Goal: Transaction & Acquisition: Purchase product/service

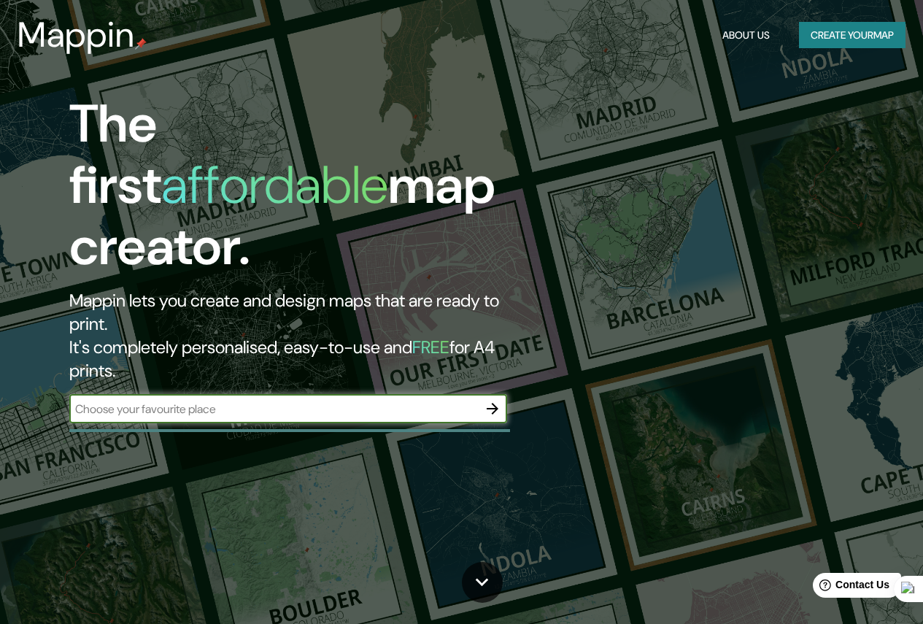
click at [299, 401] on input "text" at bounding box center [273, 409] width 409 height 17
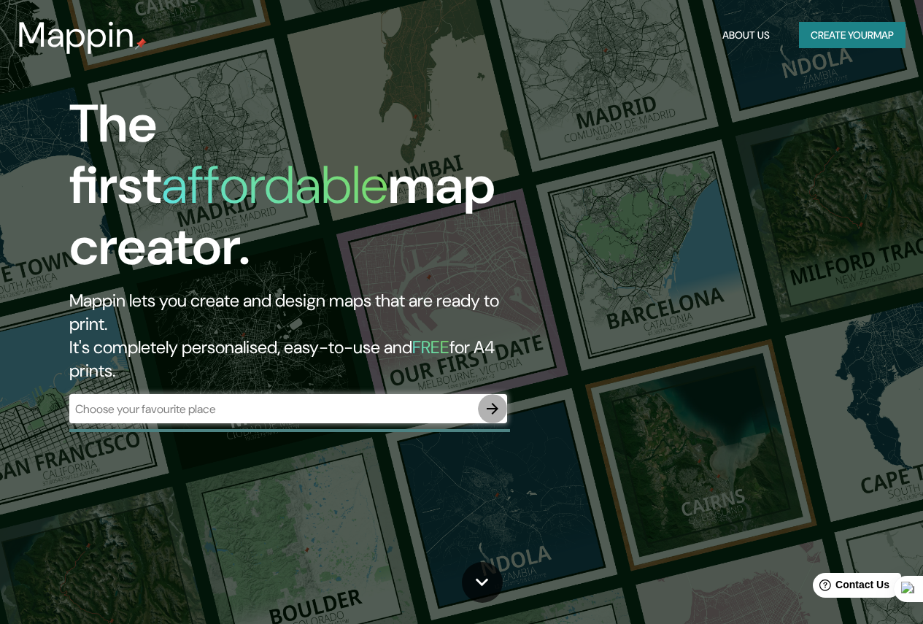
click at [491, 400] on icon "button" at bounding box center [493, 409] width 18 height 18
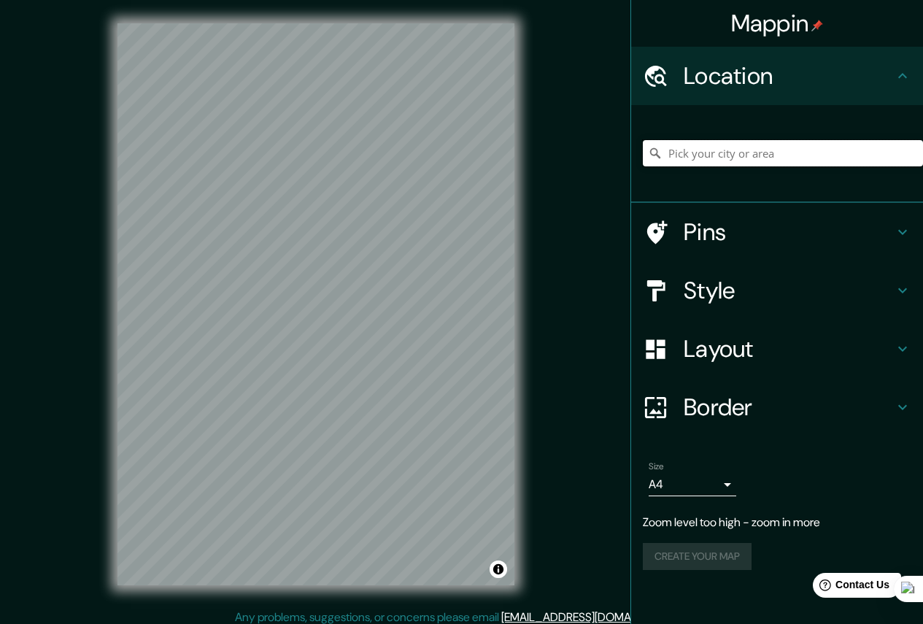
click at [693, 151] on input "Pick your city or area" at bounding box center [783, 153] width 280 height 26
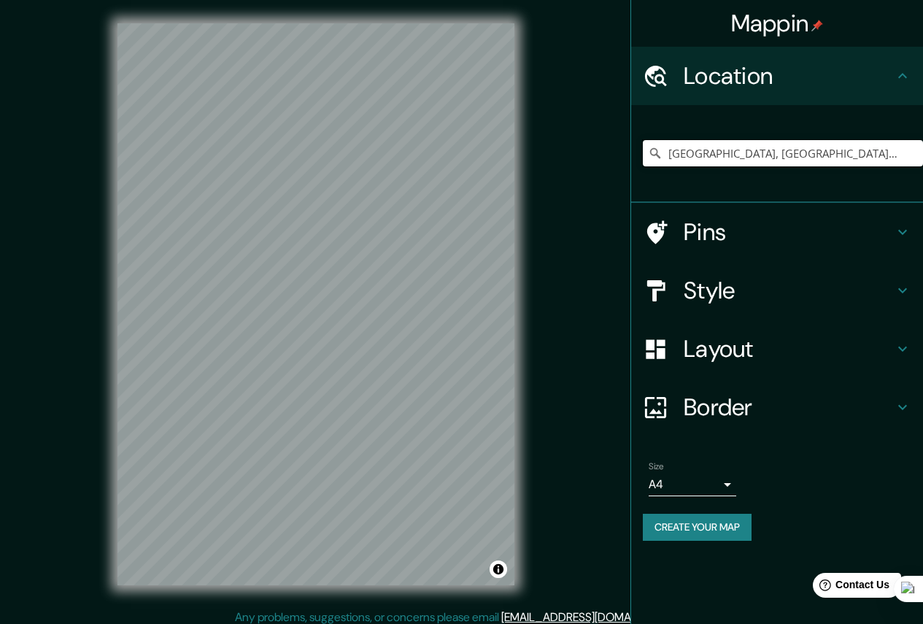
type input "[GEOGRAPHIC_DATA], [GEOGRAPHIC_DATA], [GEOGRAPHIC_DATA]"
click at [777, 289] on h4 "Style" at bounding box center [789, 290] width 210 height 29
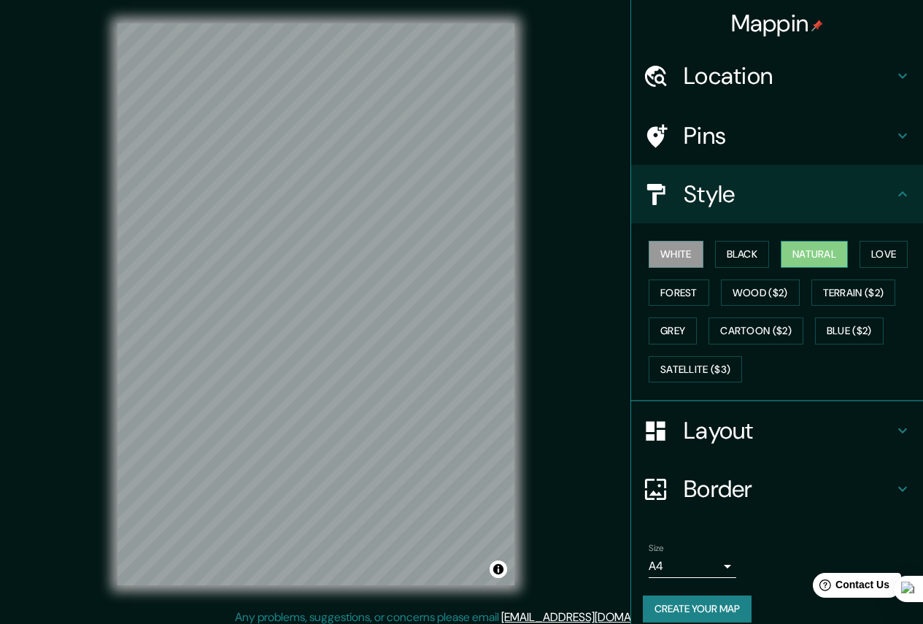
click at [799, 254] on button "Natural" at bounding box center [814, 254] width 67 height 27
click at [711, 374] on button "Satellite ($3)" at bounding box center [695, 369] width 93 height 27
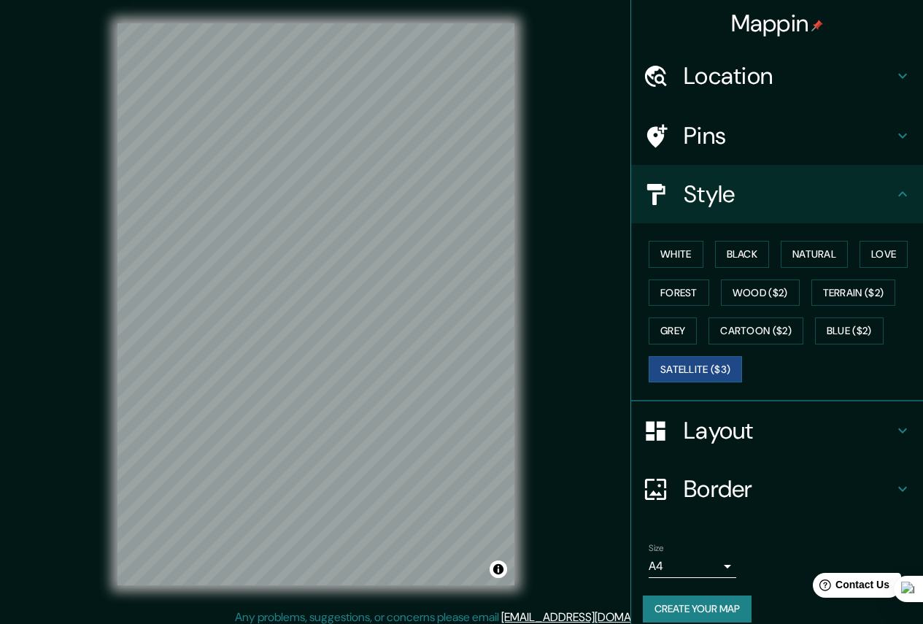
click at [814, 237] on div "White Black Natural Love Forest Wood ($2) Terrain ($2) Grey Cartoon ($2) Blue (…" at bounding box center [783, 311] width 280 height 153
click at [716, 253] on button "Black" at bounding box center [742, 254] width 55 height 27
click at [678, 288] on button "Forest" at bounding box center [679, 293] width 61 height 27
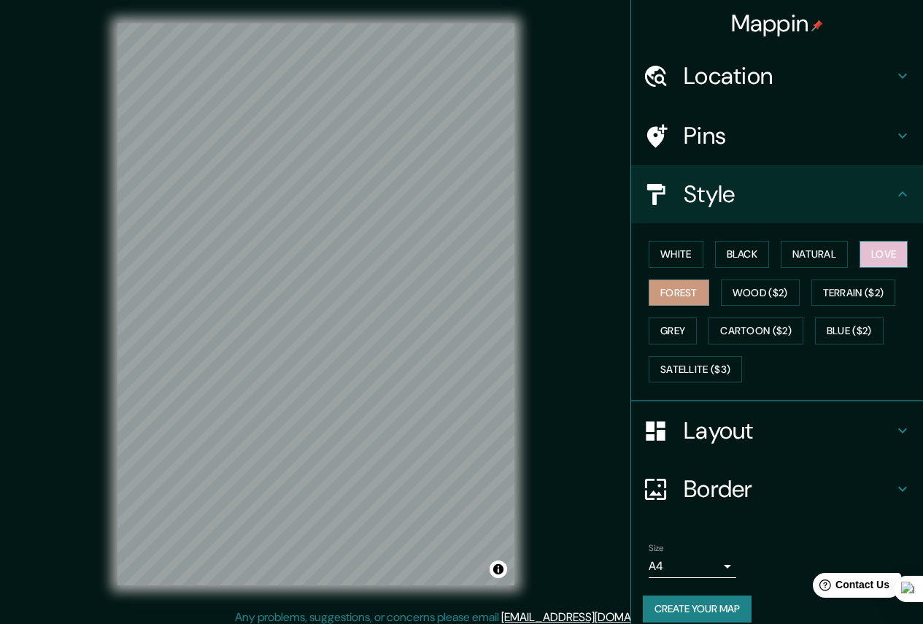
click at [874, 264] on button "Love" at bounding box center [884, 254] width 48 height 27
click at [680, 253] on button "White" at bounding box center [676, 254] width 55 height 27
click at [692, 284] on button "Forest" at bounding box center [679, 293] width 61 height 27
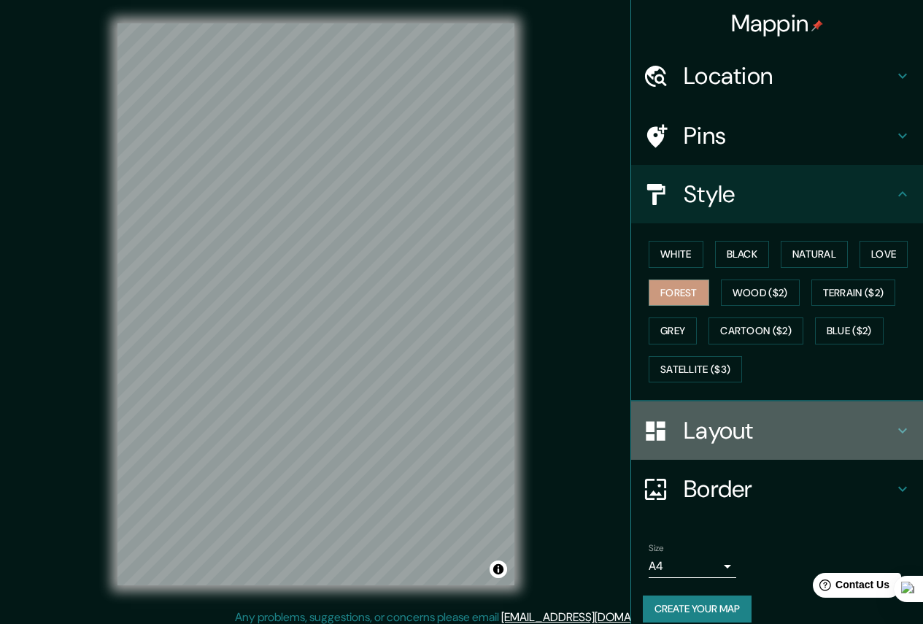
click at [763, 412] on div "Layout" at bounding box center [777, 430] width 292 height 58
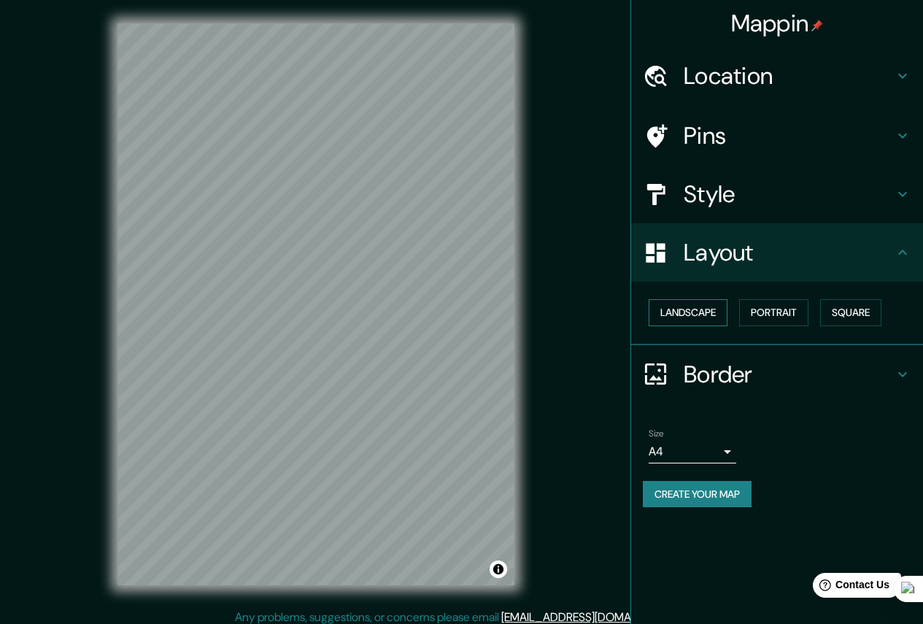
click at [704, 304] on button "Landscape" at bounding box center [688, 312] width 79 height 27
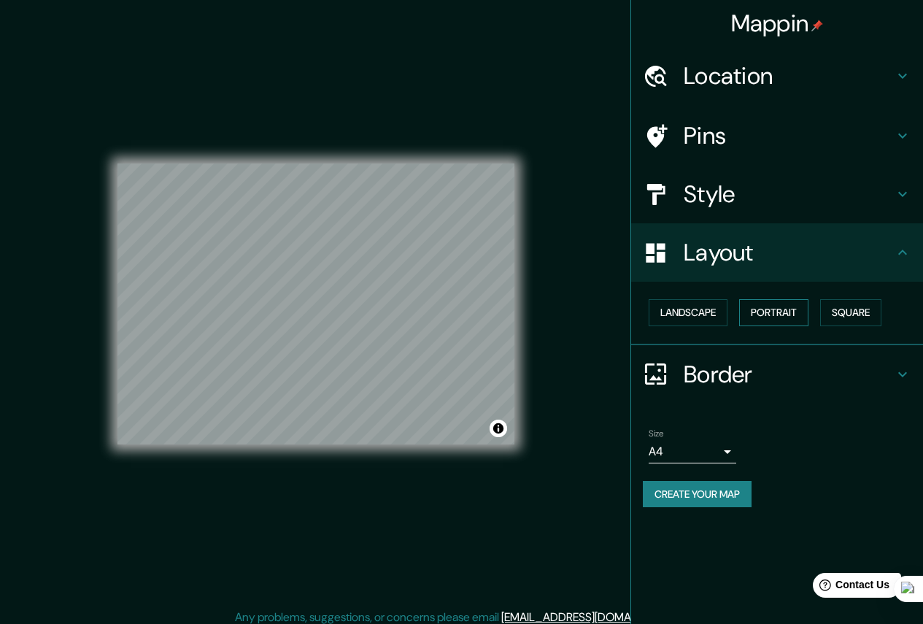
click at [790, 314] on button "Portrait" at bounding box center [773, 312] width 69 height 27
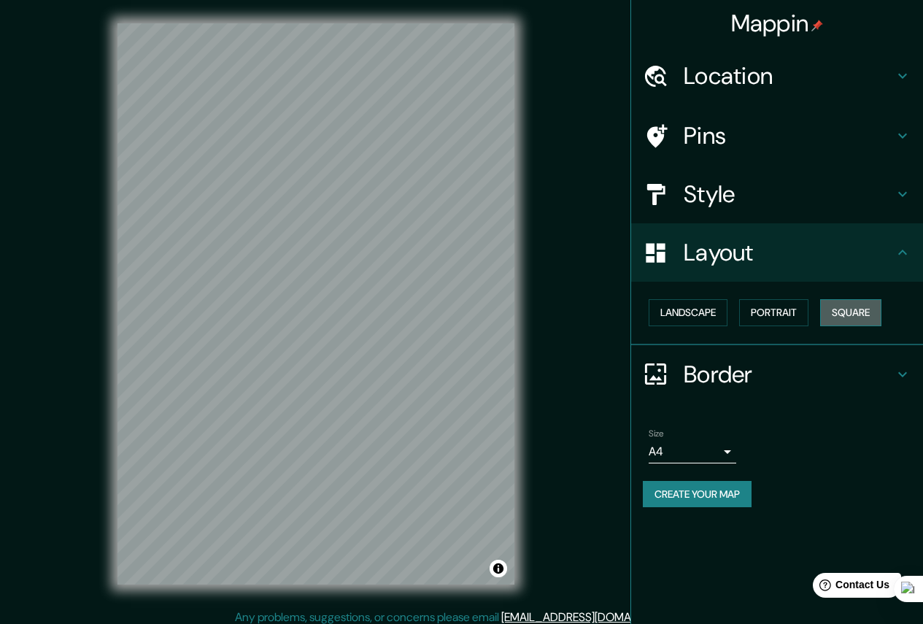
click at [860, 311] on button "Square" at bounding box center [850, 312] width 61 height 27
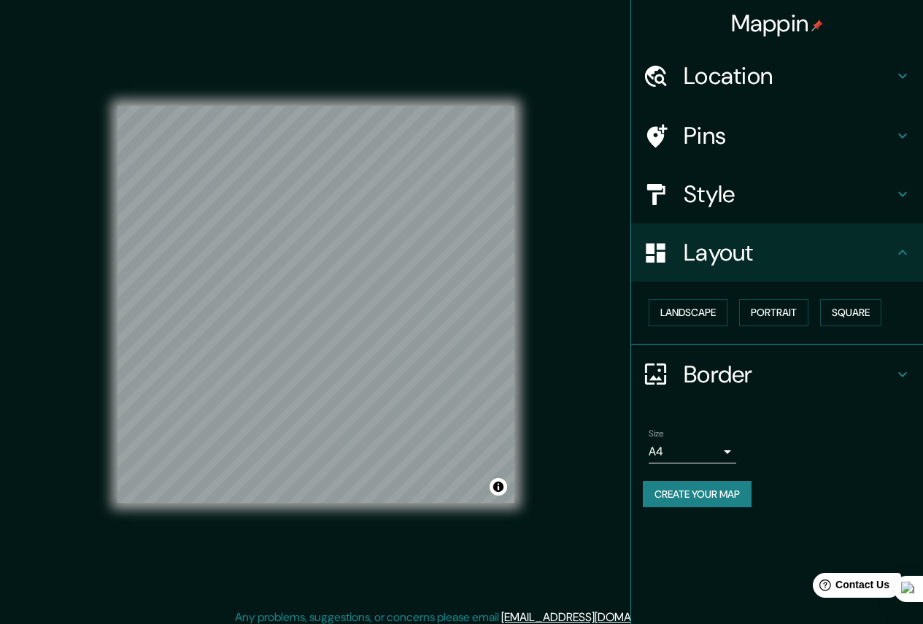
click at [808, 348] on div "Border" at bounding box center [777, 374] width 292 height 58
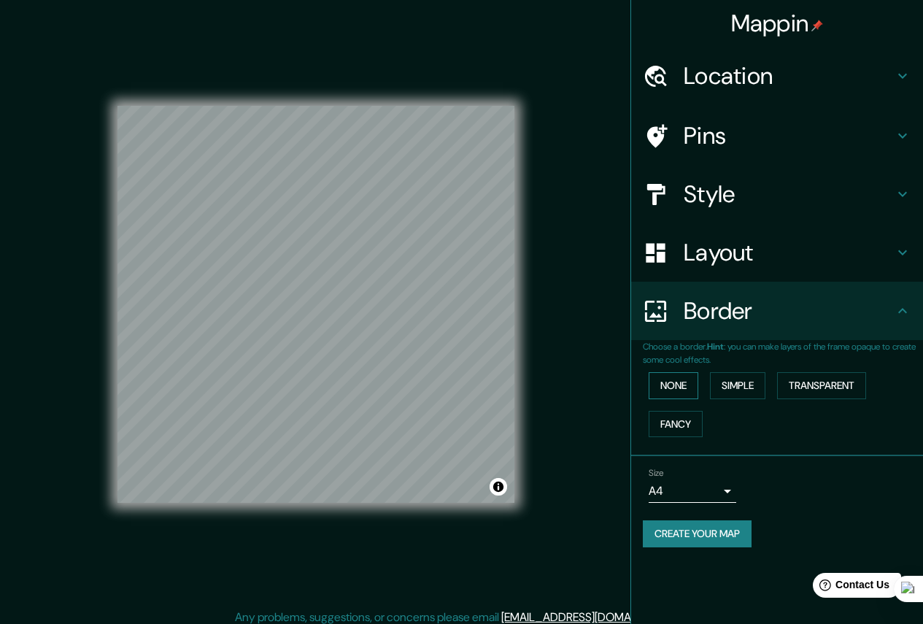
click at [689, 385] on button "None" at bounding box center [674, 385] width 50 height 27
click at [753, 385] on button "Simple" at bounding box center [737, 385] width 55 height 27
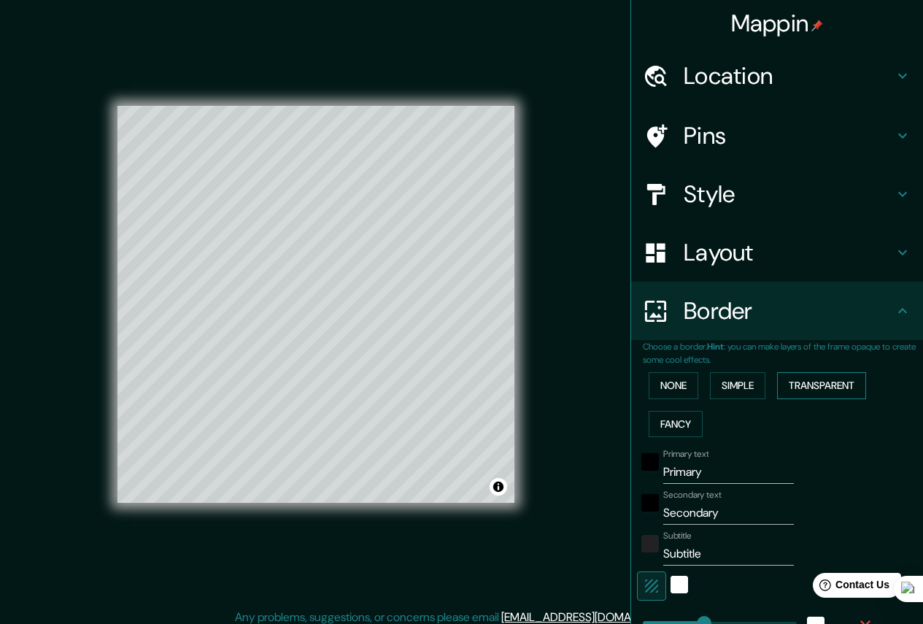
click at [828, 384] on button "Transparent" at bounding box center [821, 385] width 89 height 27
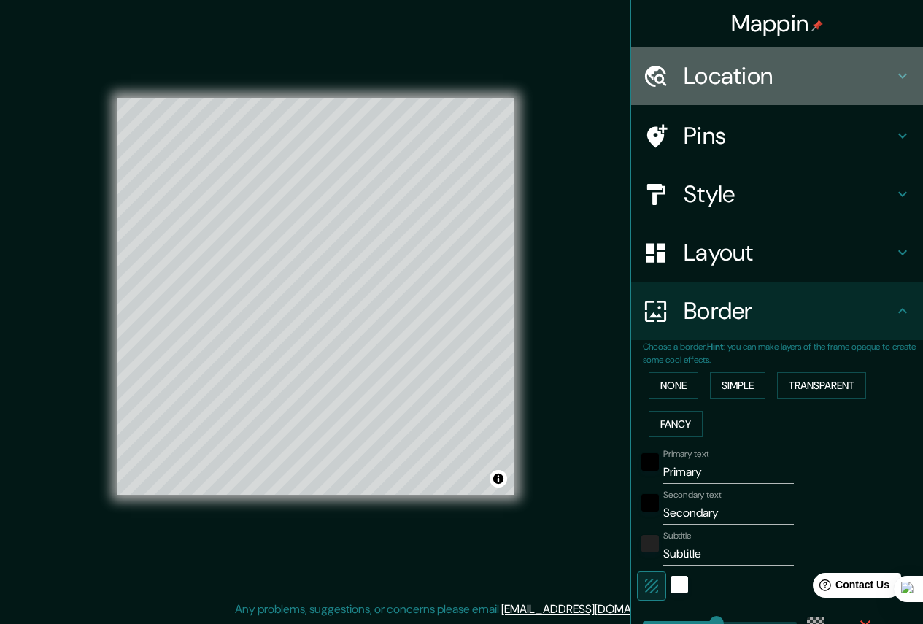
click at [761, 72] on h4 "Location" at bounding box center [789, 75] width 210 height 29
type input "261"
type input "44"
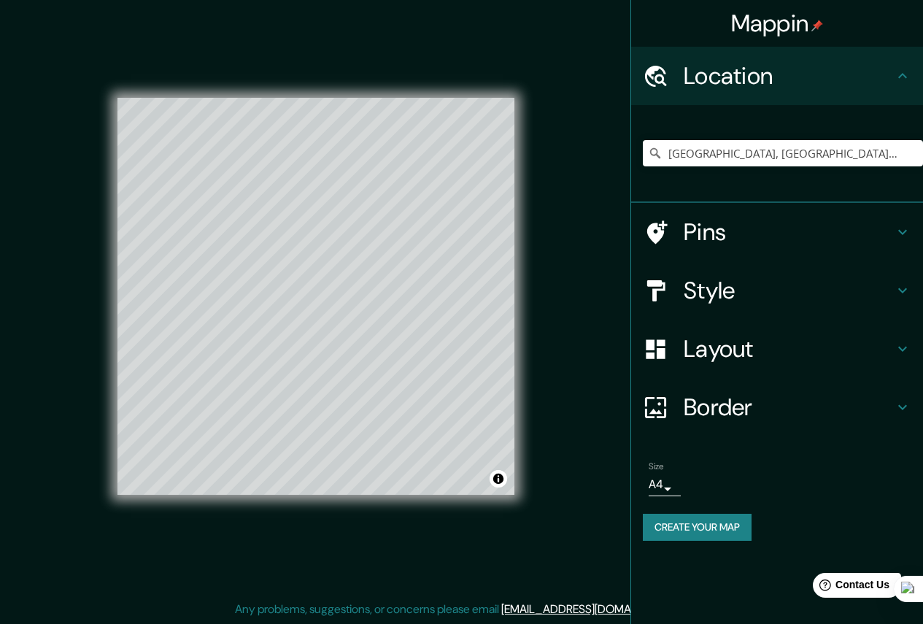
click at [782, 228] on h4 "Pins" at bounding box center [789, 231] width 210 height 29
type input "261"
type input "44"
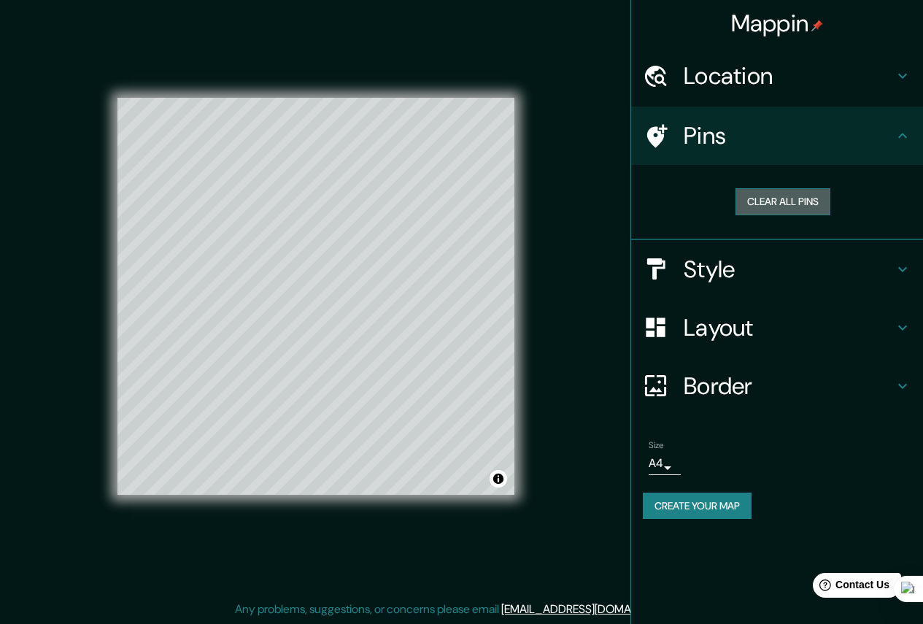
click at [800, 202] on button "Clear all pins" at bounding box center [783, 201] width 95 height 27
click at [784, 155] on div "Pins" at bounding box center [777, 136] width 292 height 58
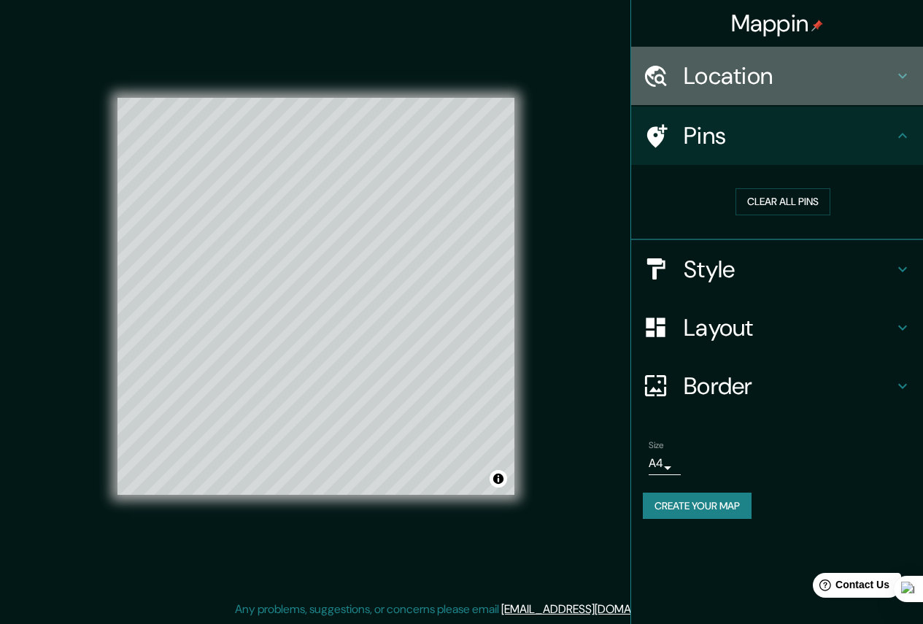
click at [743, 78] on h4 "Location" at bounding box center [789, 75] width 210 height 29
type input "261"
type input "44"
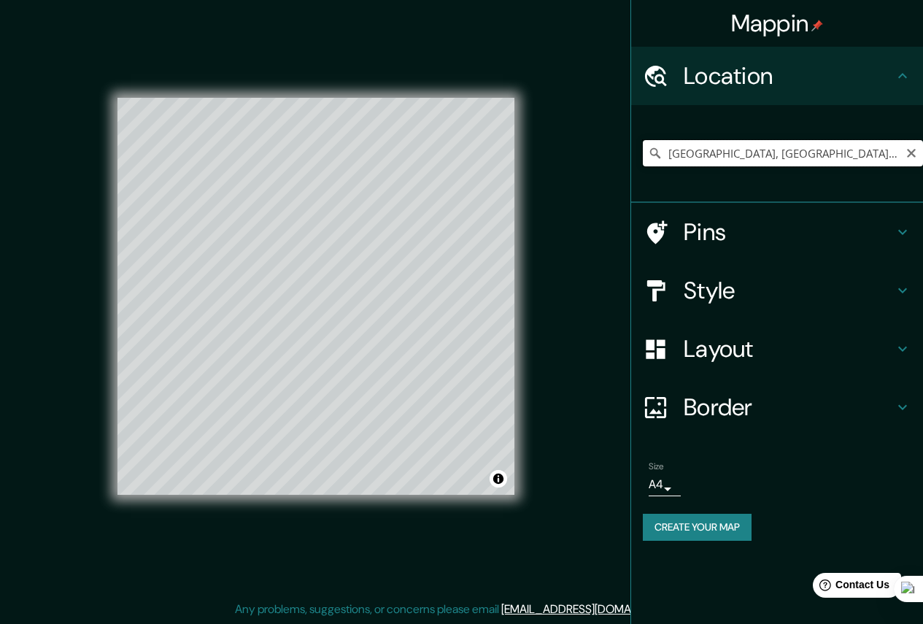
click at [767, 161] on input "[GEOGRAPHIC_DATA], [GEOGRAPHIC_DATA], [GEOGRAPHIC_DATA]" at bounding box center [783, 153] width 280 height 26
click at [728, 288] on h4 "Style" at bounding box center [789, 290] width 210 height 29
type input "261"
type input "44"
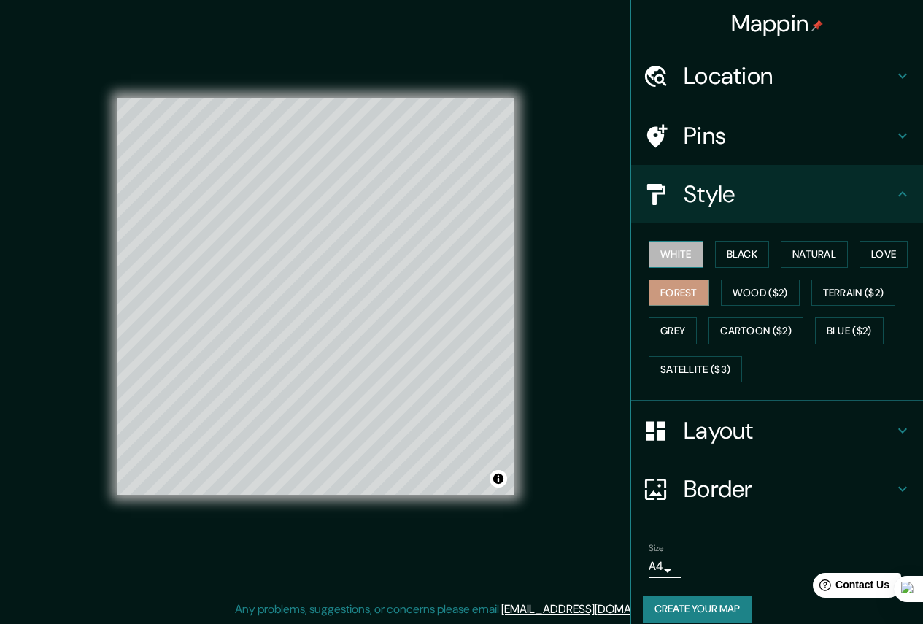
click at [664, 255] on button "White" at bounding box center [676, 254] width 55 height 27
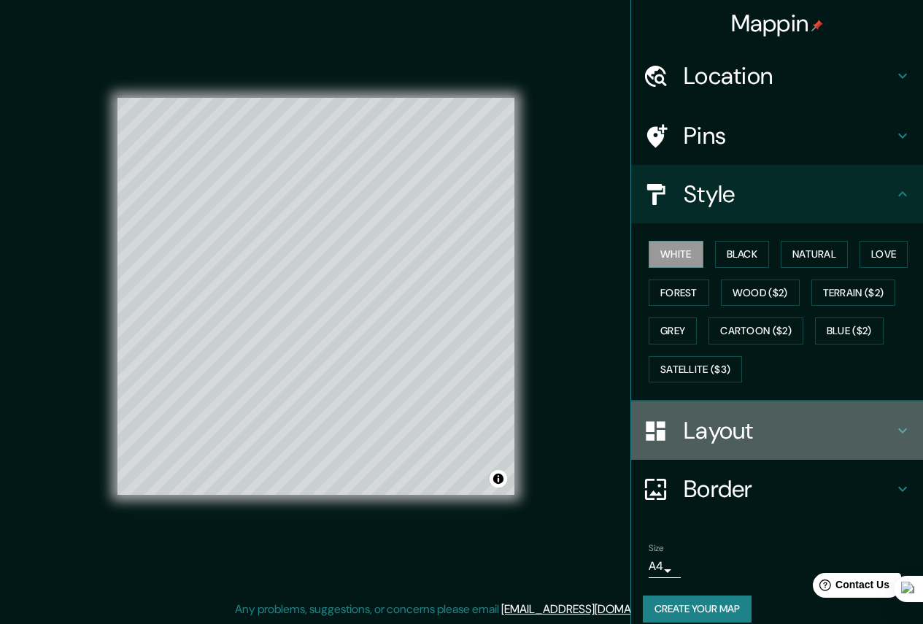
click at [704, 441] on h4 "Layout" at bounding box center [789, 430] width 210 height 29
type input "261"
type input "44"
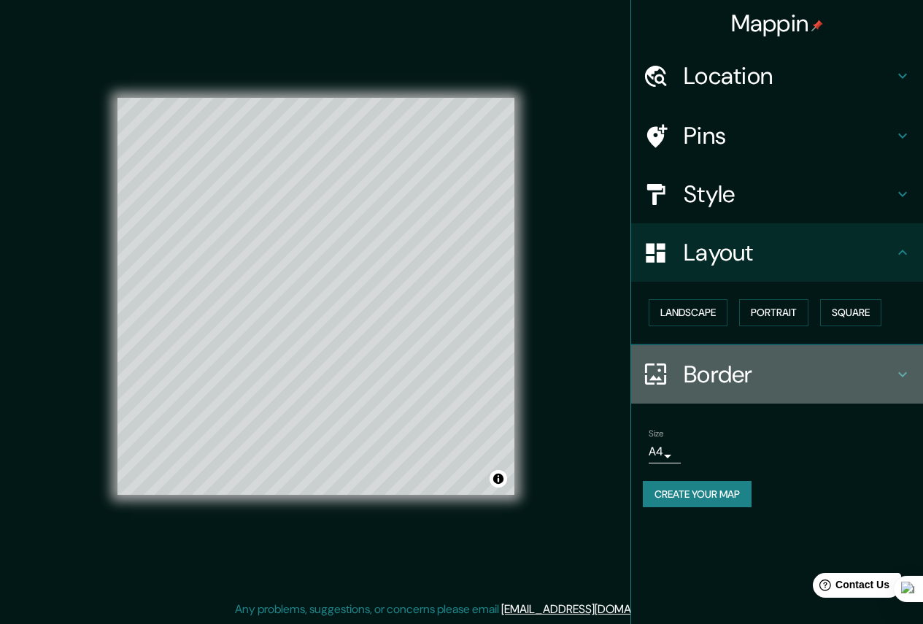
click at [709, 390] on div "Border" at bounding box center [777, 374] width 292 height 58
type input "261"
type input "44"
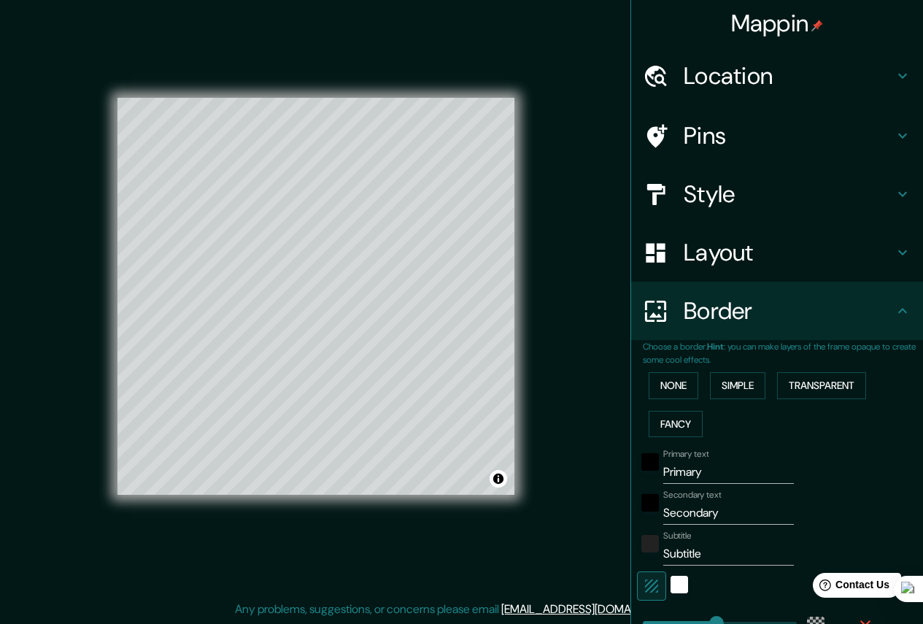
scroll to position [122, 0]
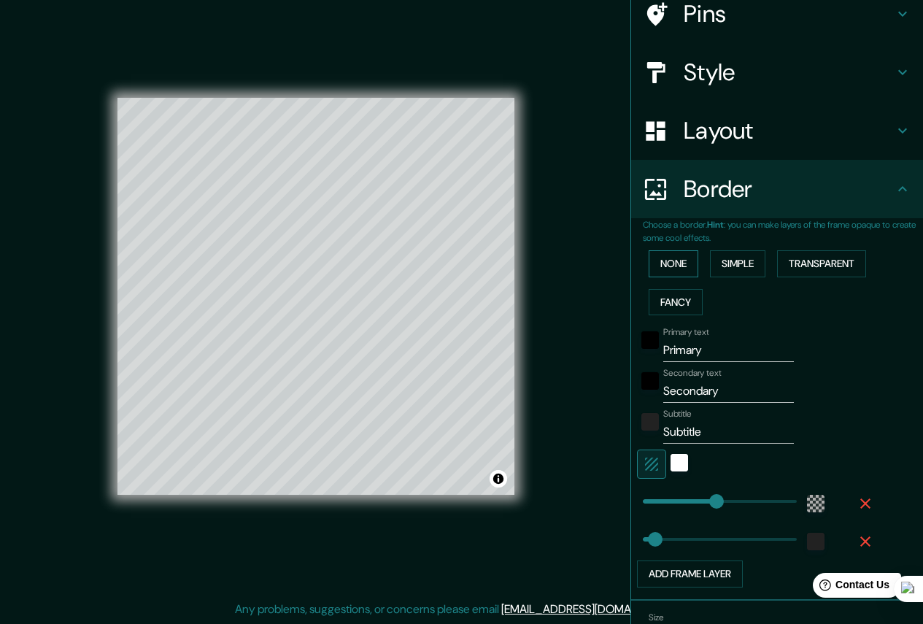
click at [670, 268] on button "None" at bounding box center [674, 263] width 50 height 27
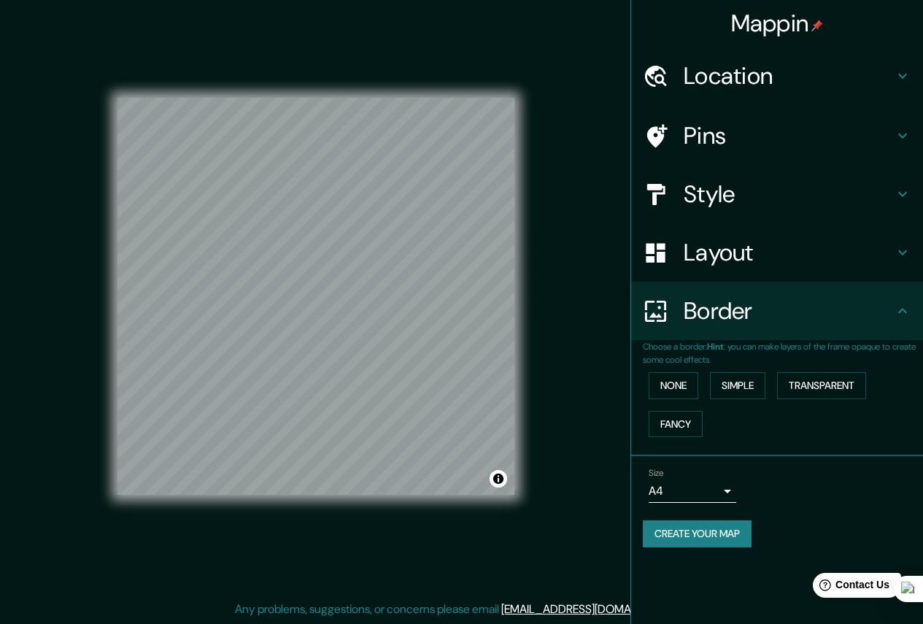
scroll to position [0, 0]
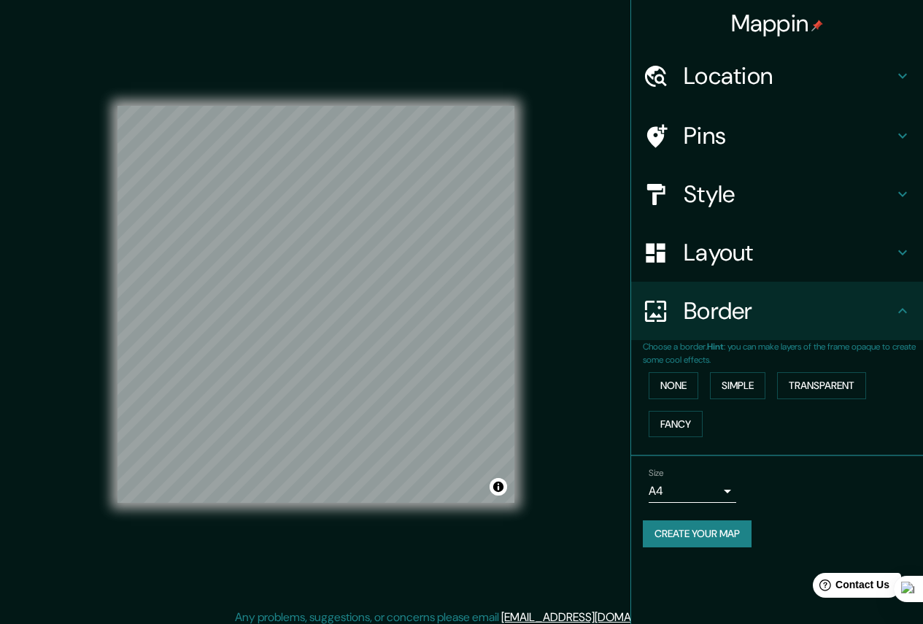
click at [686, 253] on h4 "Layout" at bounding box center [789, 252] width 210 height 29
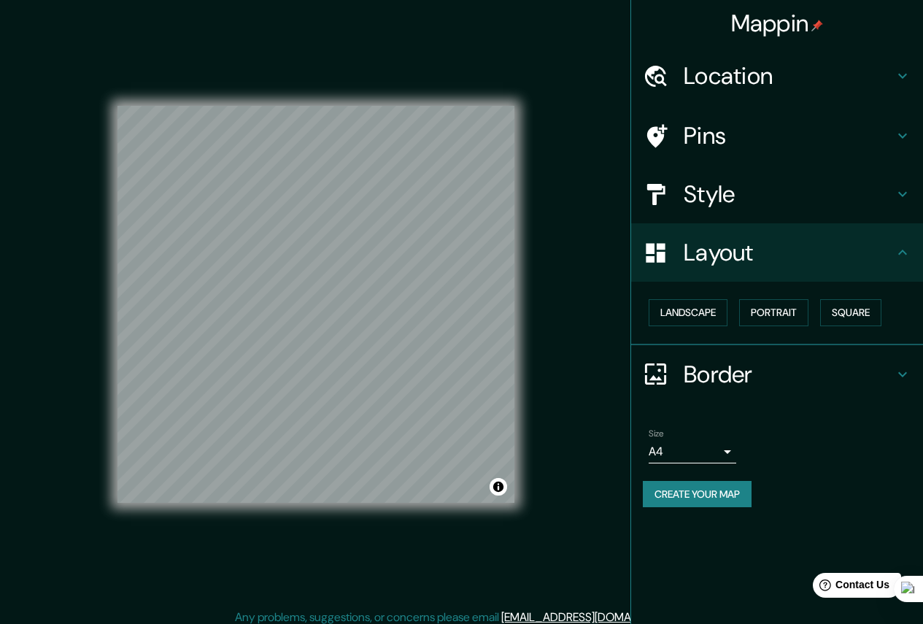
click at [704, 185] on h4 "Style" at bounding box center [789, 194] width 210 height 29
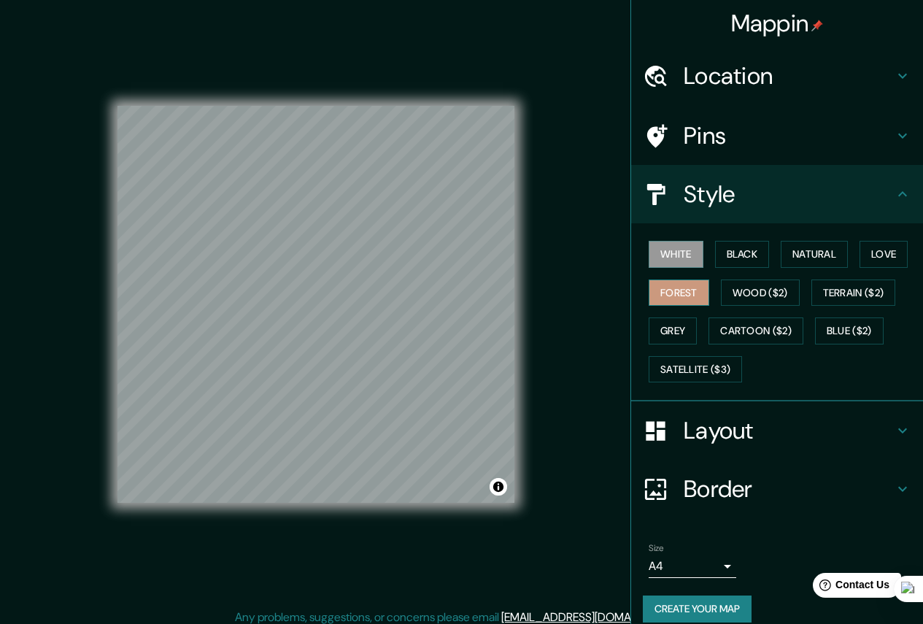
click at [674, 295] on button "Forest" at bounding box center [679, 293] width 61 height 27
click at [810, 246] on button "Natural" at bounding box center [814, 254] width 67 height 27
